Goal: Task Accomplishment & Management: Use online tool/utility

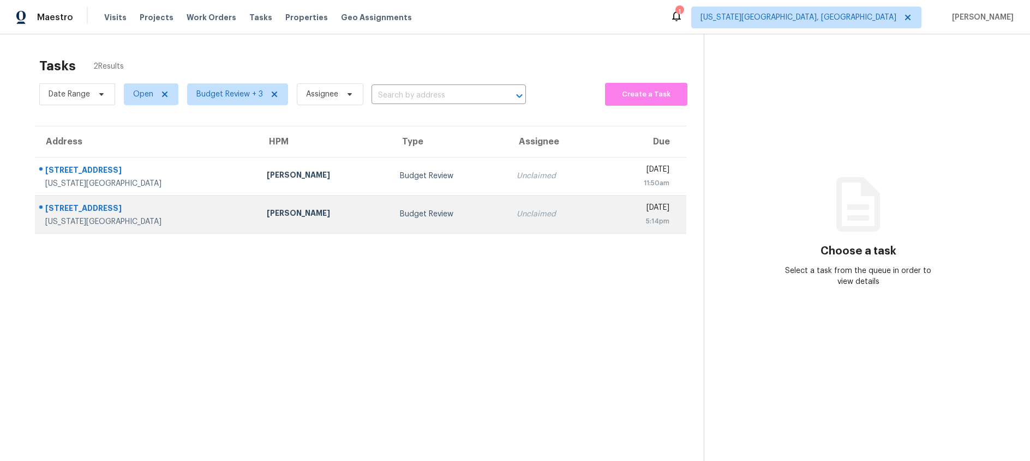
click at [410, 220] on td "Budget Review" at bounding box center [449, 214] width 117 height 38
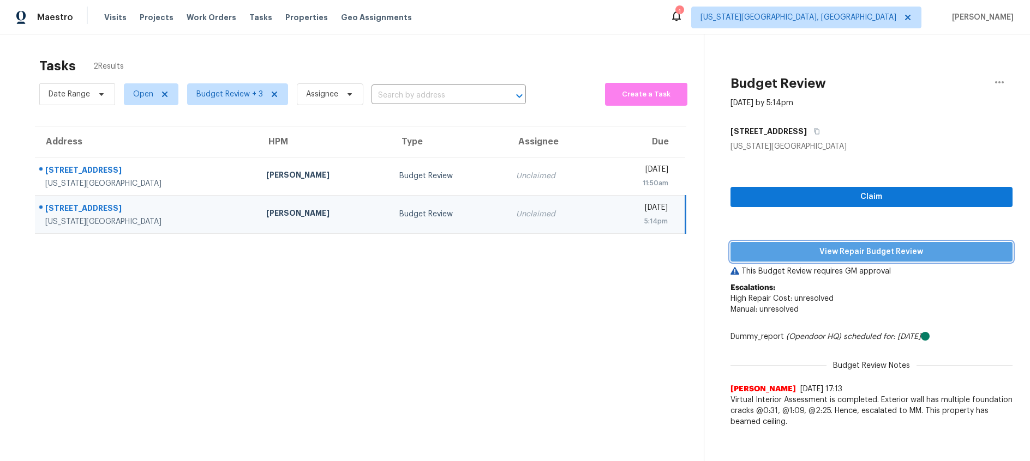
click at [849, 255] on span "View Repair Budget Review" at bounding box center [871, 252] width 264 height 14
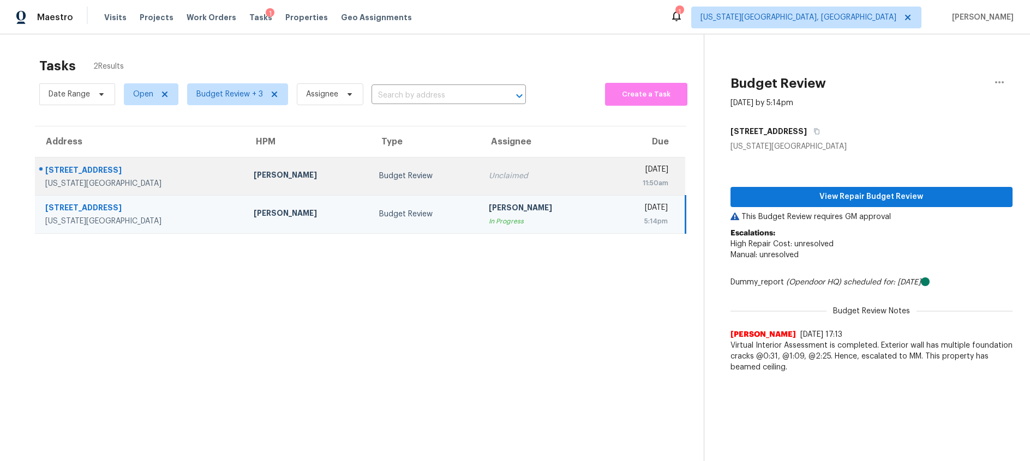
click at [409, 180] on div "Budget Review" at bounding box center [425, 176] width 93 height 11
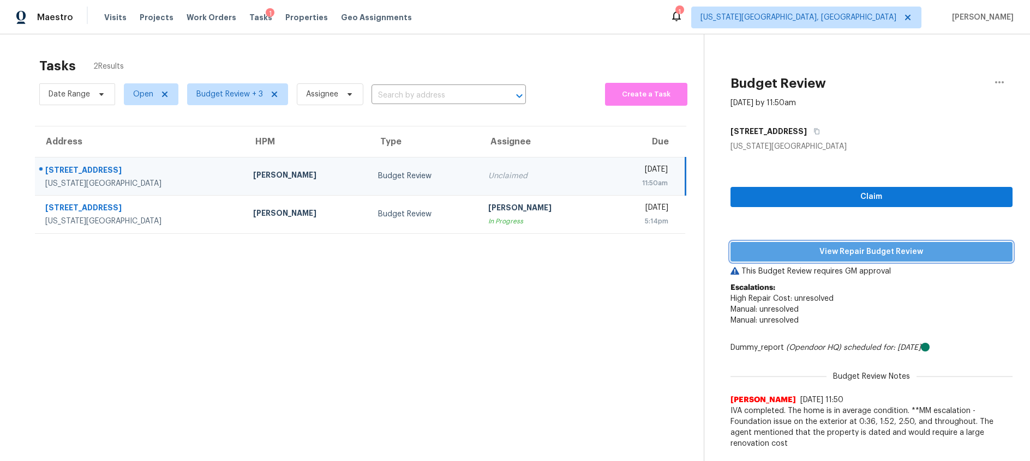
click at [760, 253] on span "View Repair Budget Review" at bounding box center [871, 252] width 264 height 14
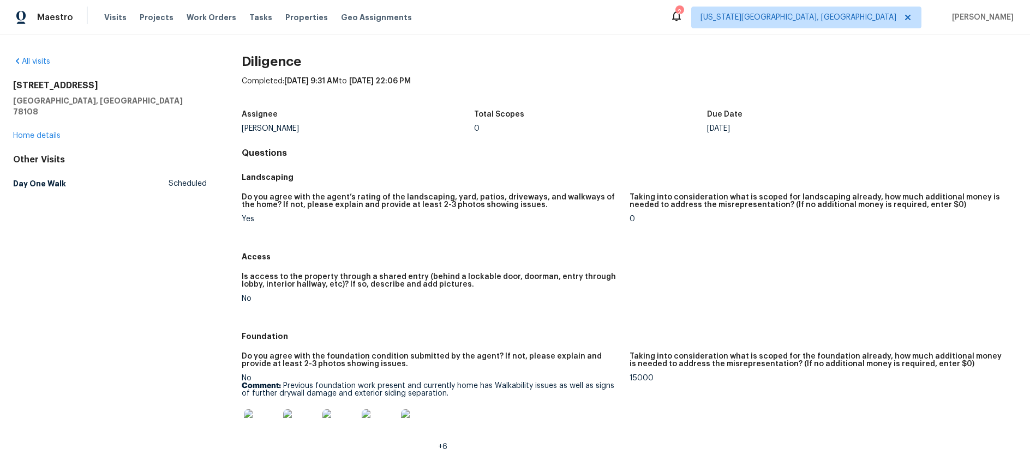
scroll to position [172, 0]
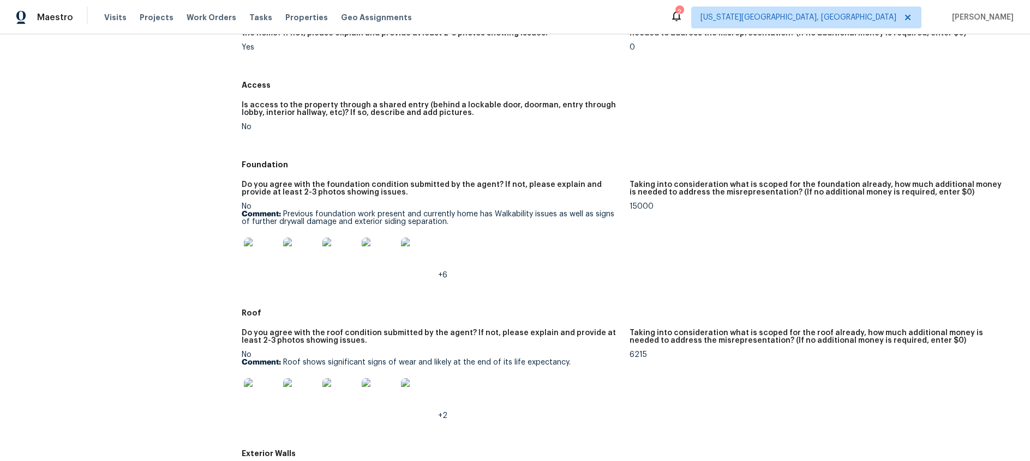
click at [270, 255] on img at bounding box center [261, 255] width 35 height 35
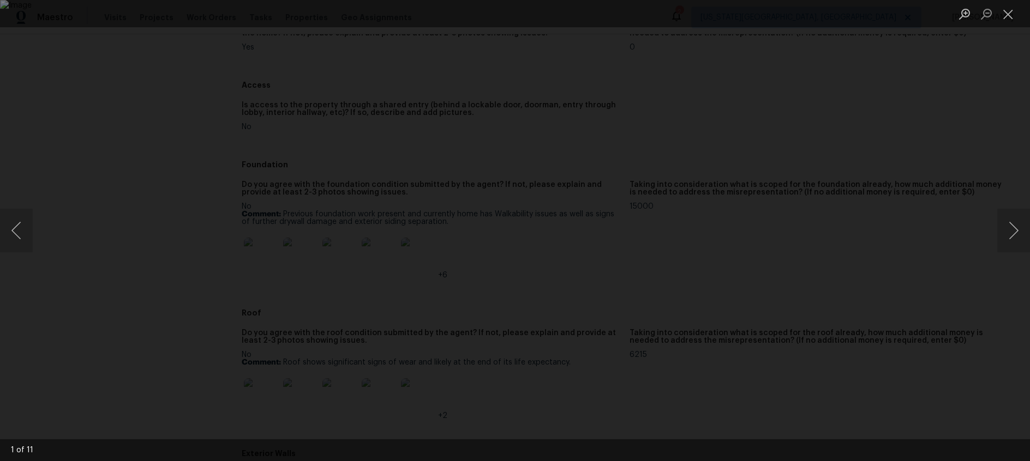
click at [995, 232] on div "Lightbox" at bounding box center [515, 230] width 1030 height 461
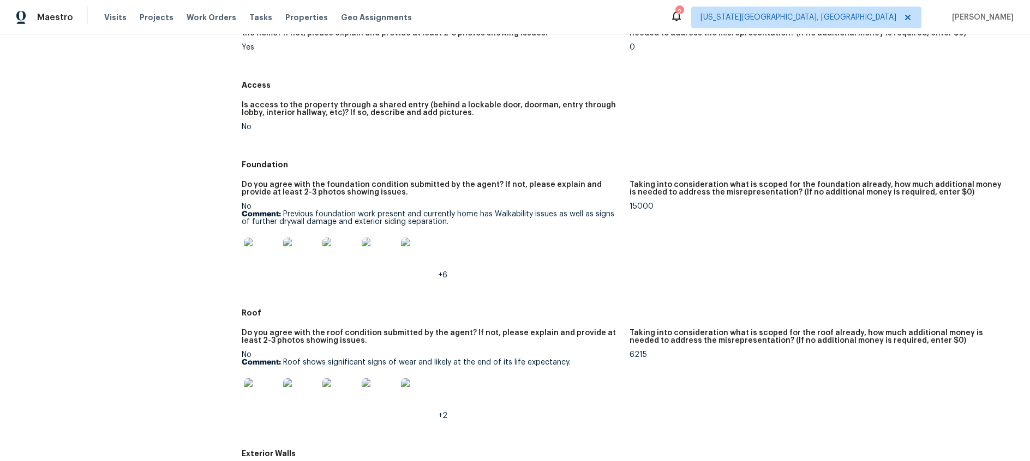
click at [255, 254] on img at bounding box center [261, 255] width 35 height 35
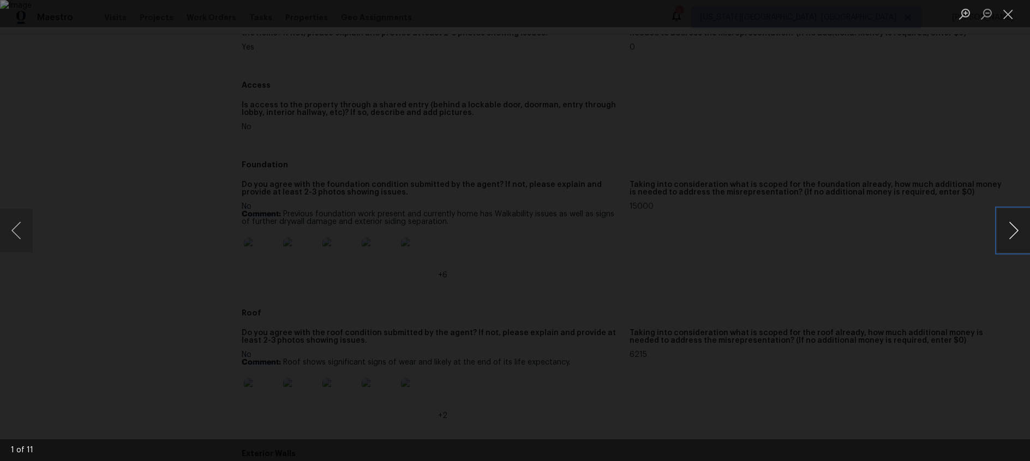
click at [1012, 230] on button "Next image" at bounding box center [1013, 231] width 33 height 44
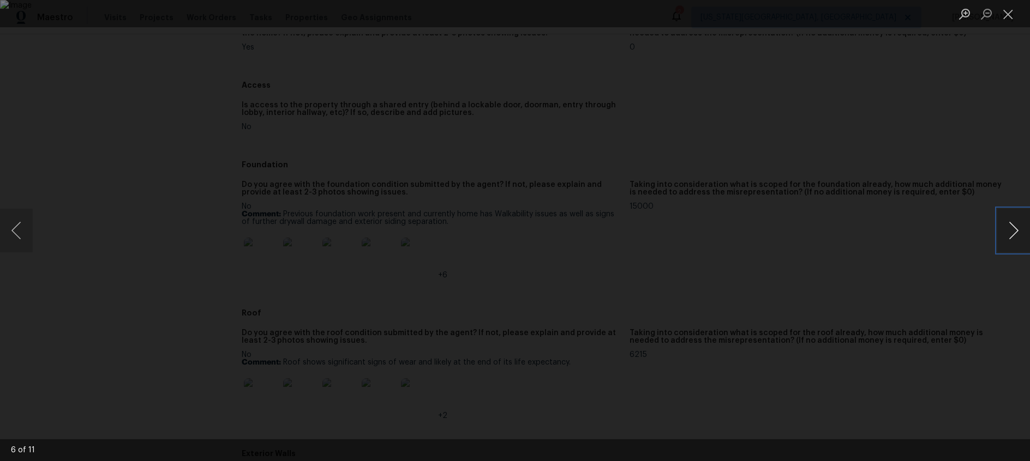
click at [1012, 230] on button "Next image" at bounding box center [1013, 231] width 33 height 44
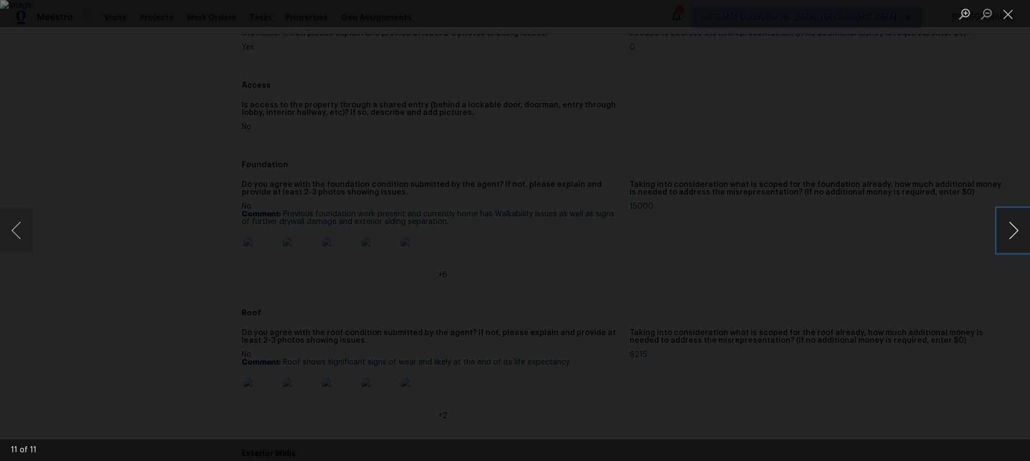
click at [1012, 230] on button "Next image" at bounding box center [1013, 231] width 33 height 44
click at [1004, 16] on button "Close lightbox" at bounding box center [1008, 13] width 22 height 19
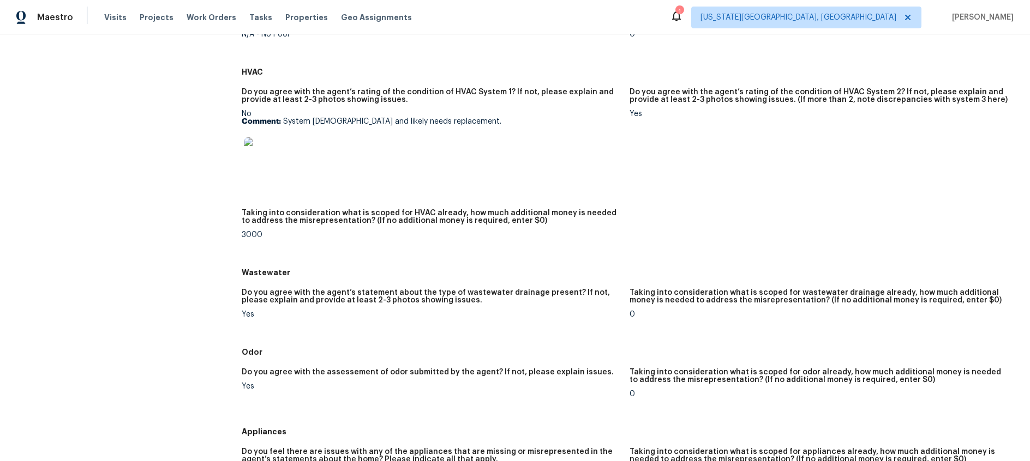
scroll to position [785, 0]
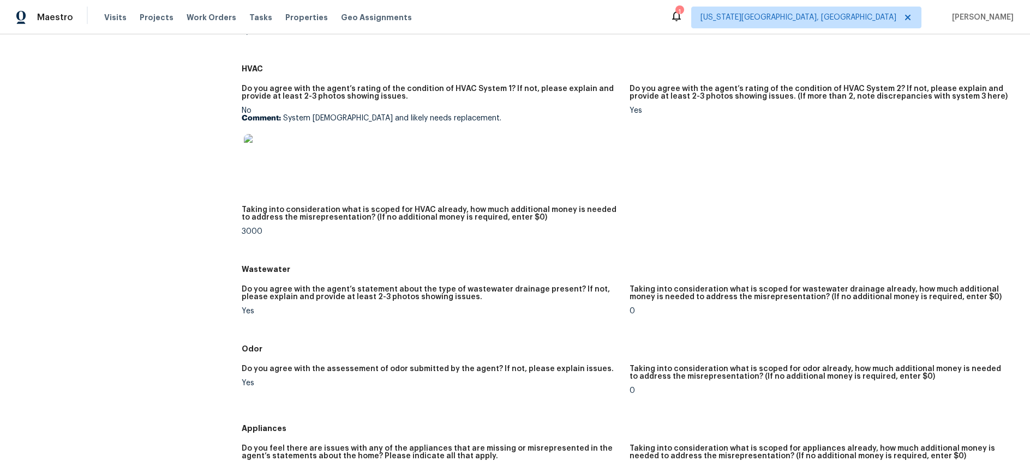
click at [268, 155] on img at bounding box center [261, 151] width 35 height 35
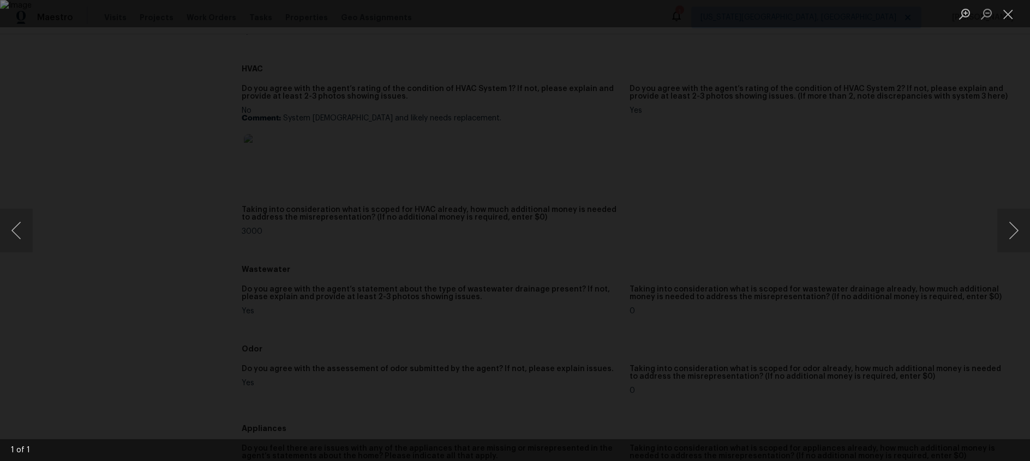
click at [939, 186] on div "Lightbox" at bounding box center [515, 230] width 1030 height 461
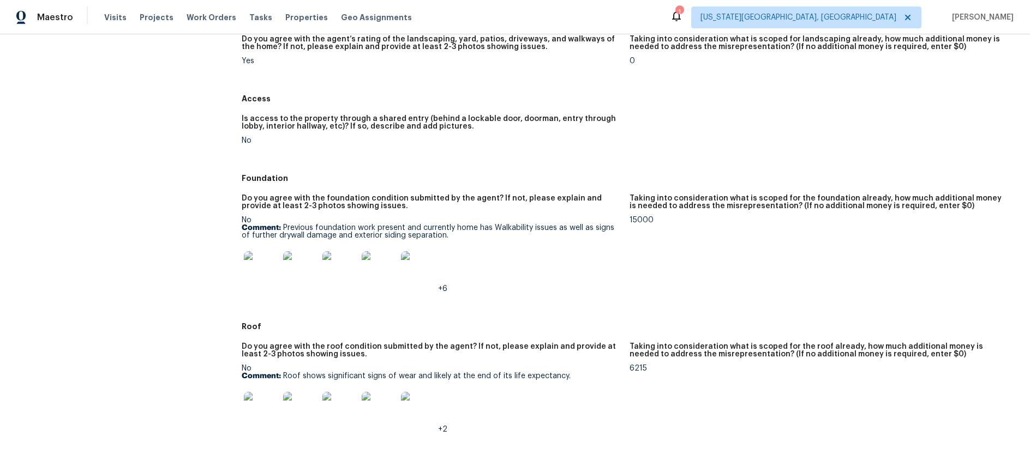
scroll to position [0, 0]
